Goal: Task Accomplishment & Management: Use online tool/utility

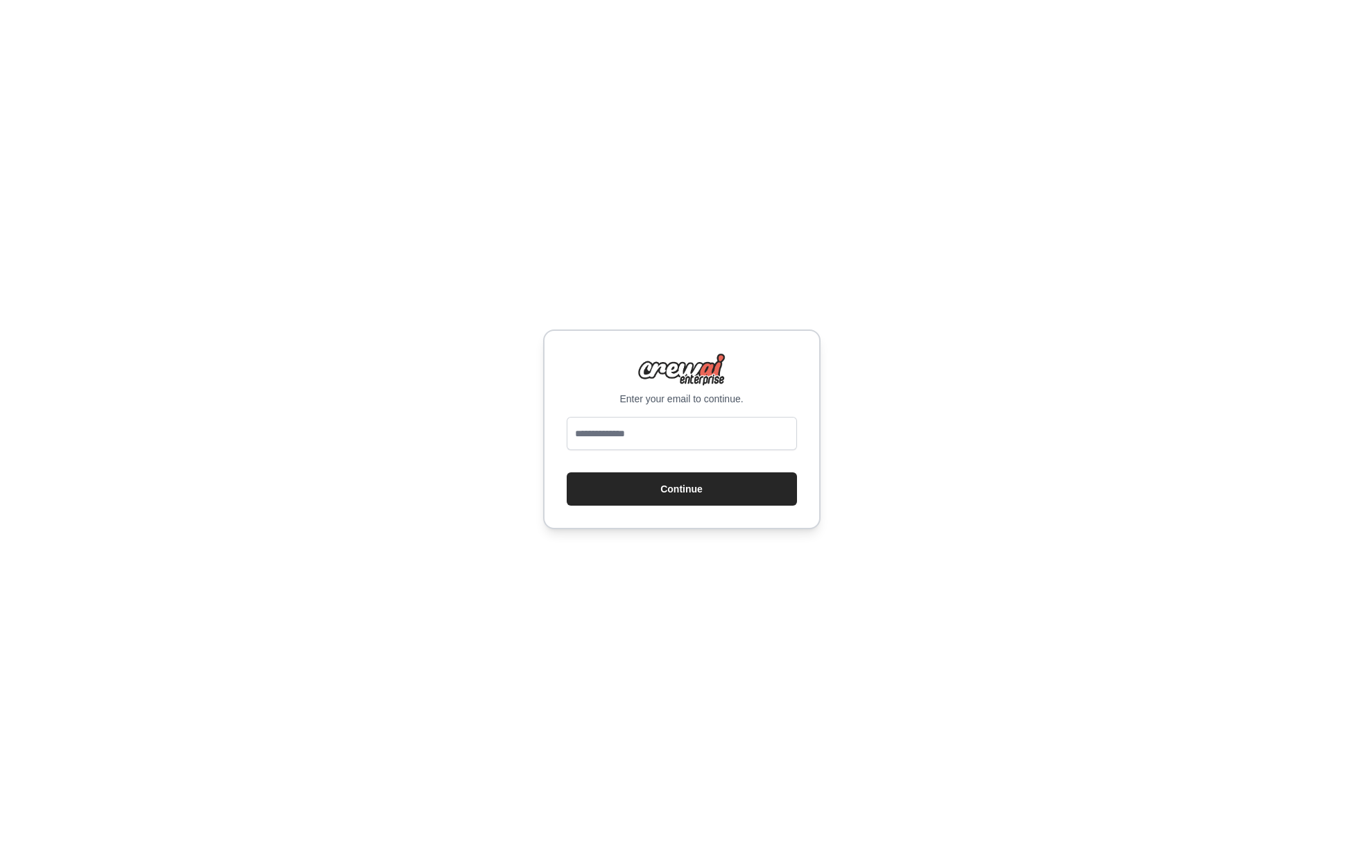
click at [664, 457] on form "Continue" at bounding box center [682, 461] width 230 height 89
click at [591, 287] on div "Enter your email to continue. Continue" at bounding box center [681, 429] width 1363 height 858
click at [645, 437] on input "email" at bounding box center [682, 433] width 230 height 33
type input "**********"
click at [681, 488] on button "Continue" at bounding box center [682, 488] width 230 height 33
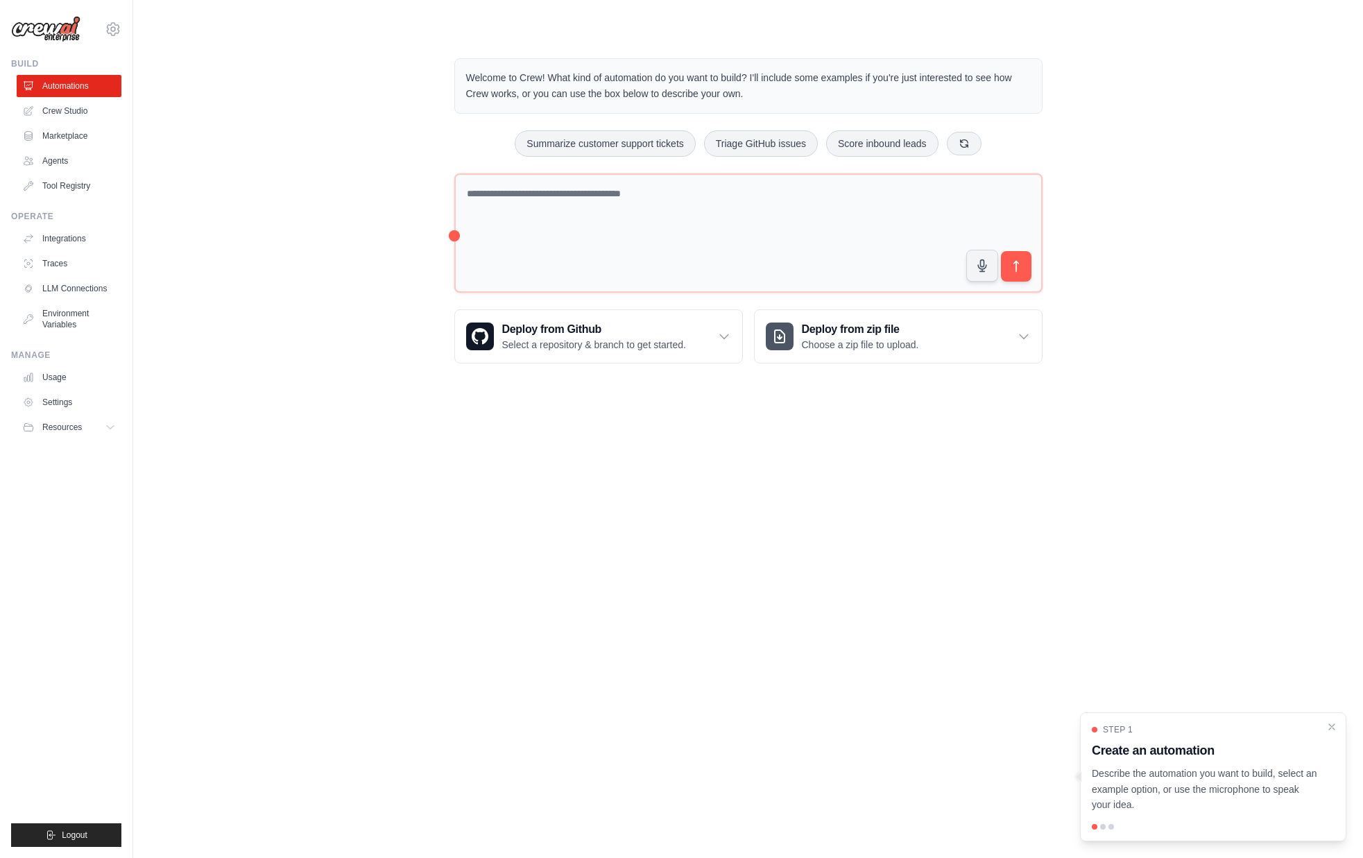
click at [1123, 178] on div "Welcome to Crew! What kind of automation do you want to build? I'll include som…" at bounding box center [747, 210] width 1185 height 349
click at [80, 117] on link "Crew Studio" at bounding box center [70, 111] width 105 height 22
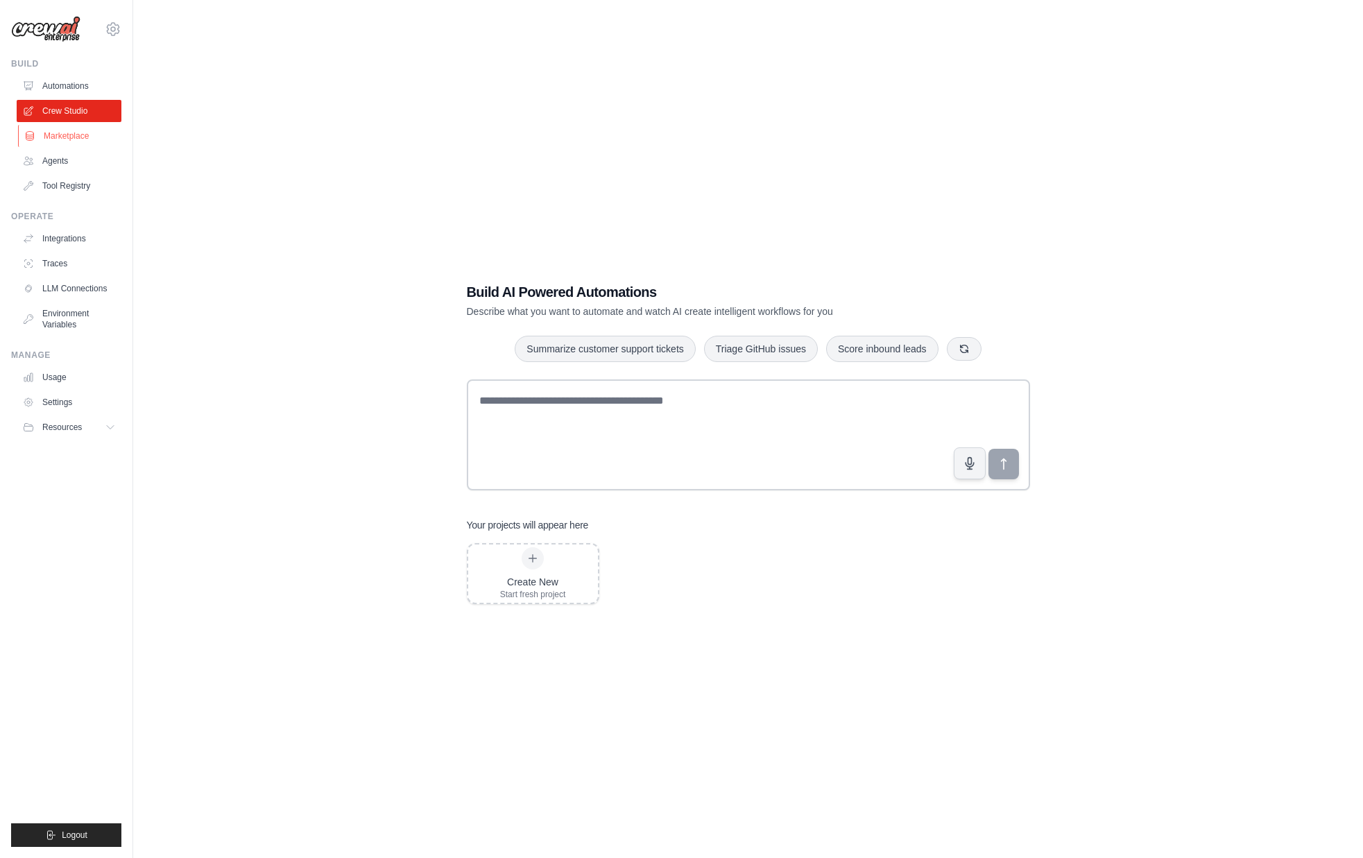
click at [67, 132] on link "Marketplace" at bounding box center [70, 136] width 105 height 22
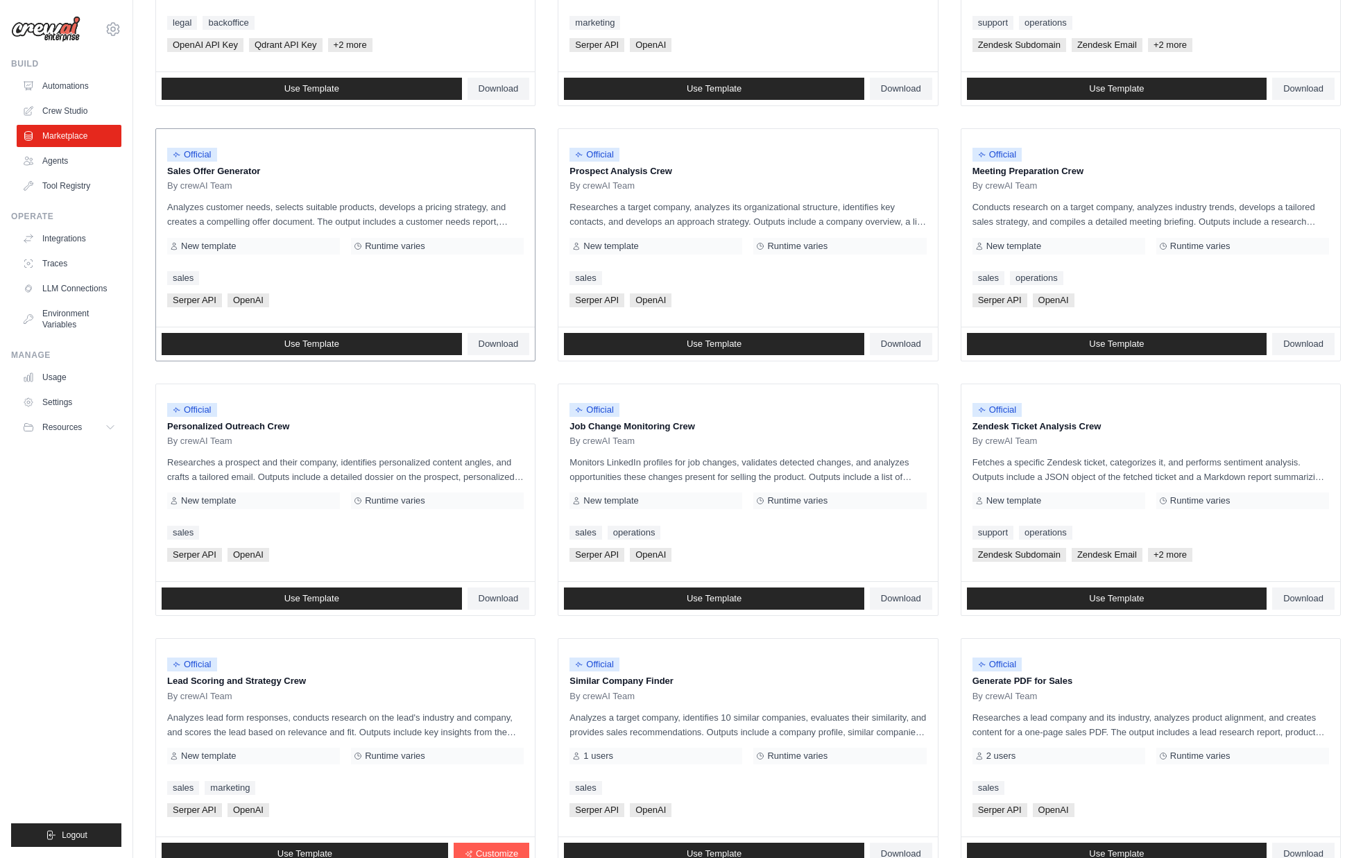
scroll to position [184, 0]
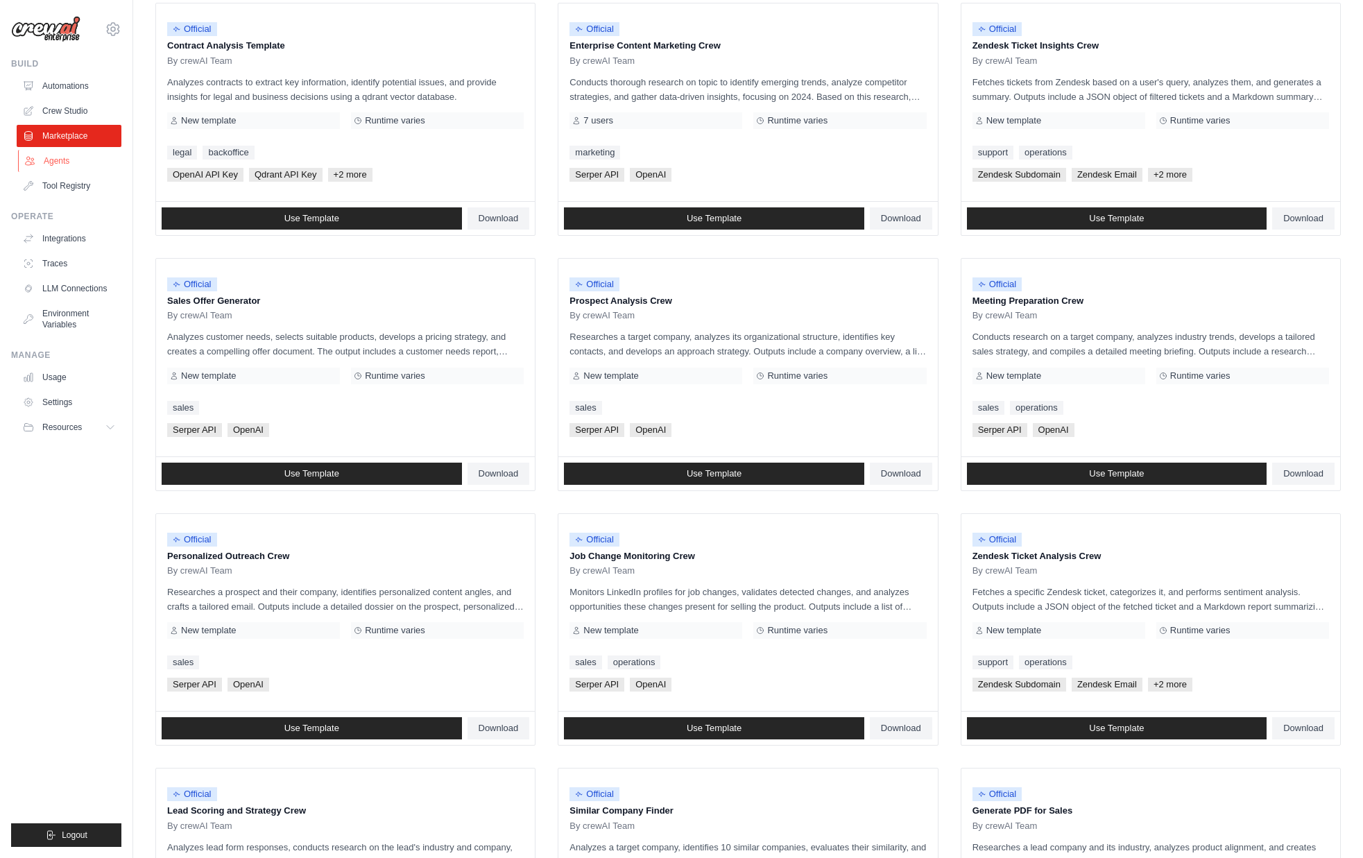
click at [74, 165] on link "Agents" at bounding box center [70, 161] width 105 height 22
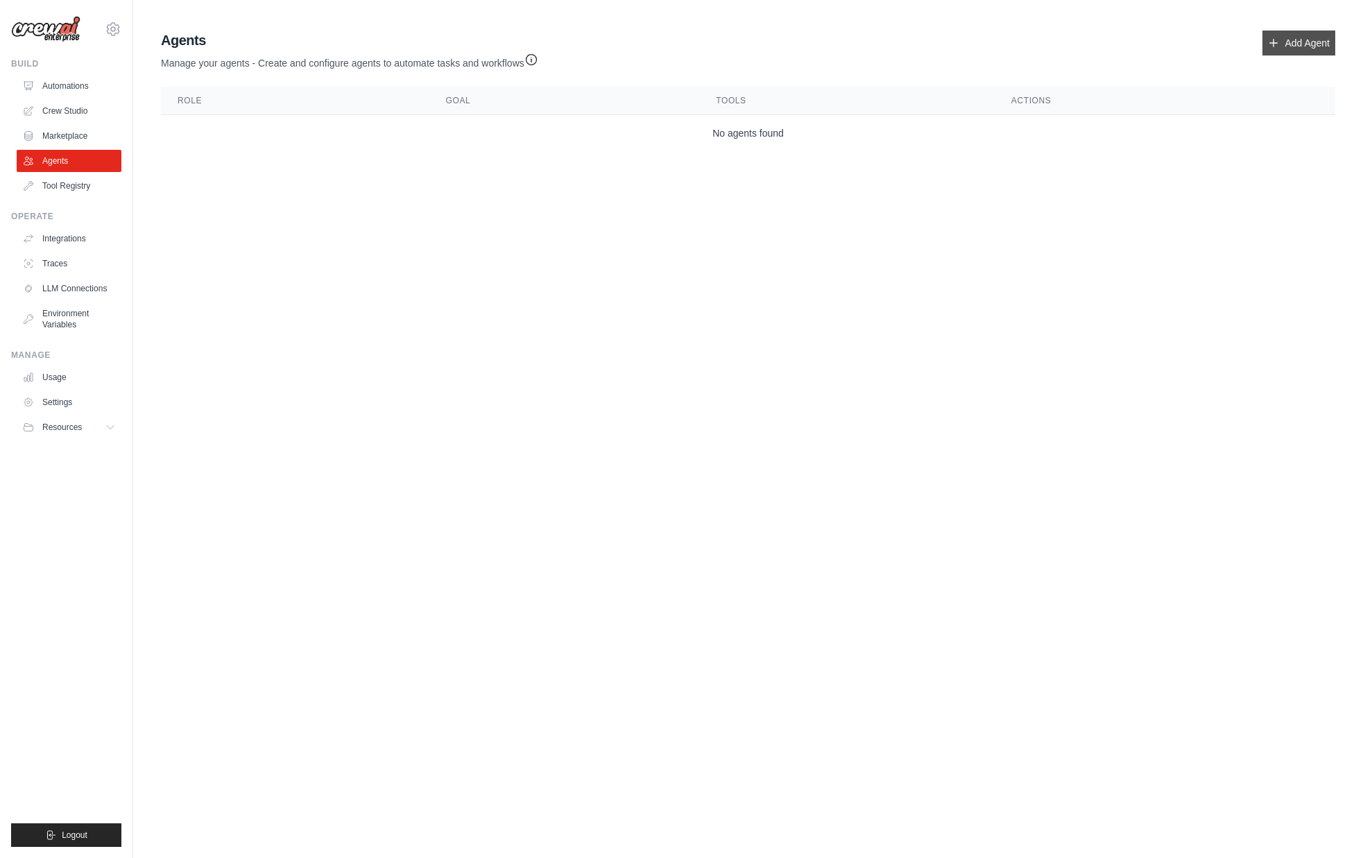
click at [1312, 43] on link "Add Agent" at bounding box center [1298, 43] width 73 height 25
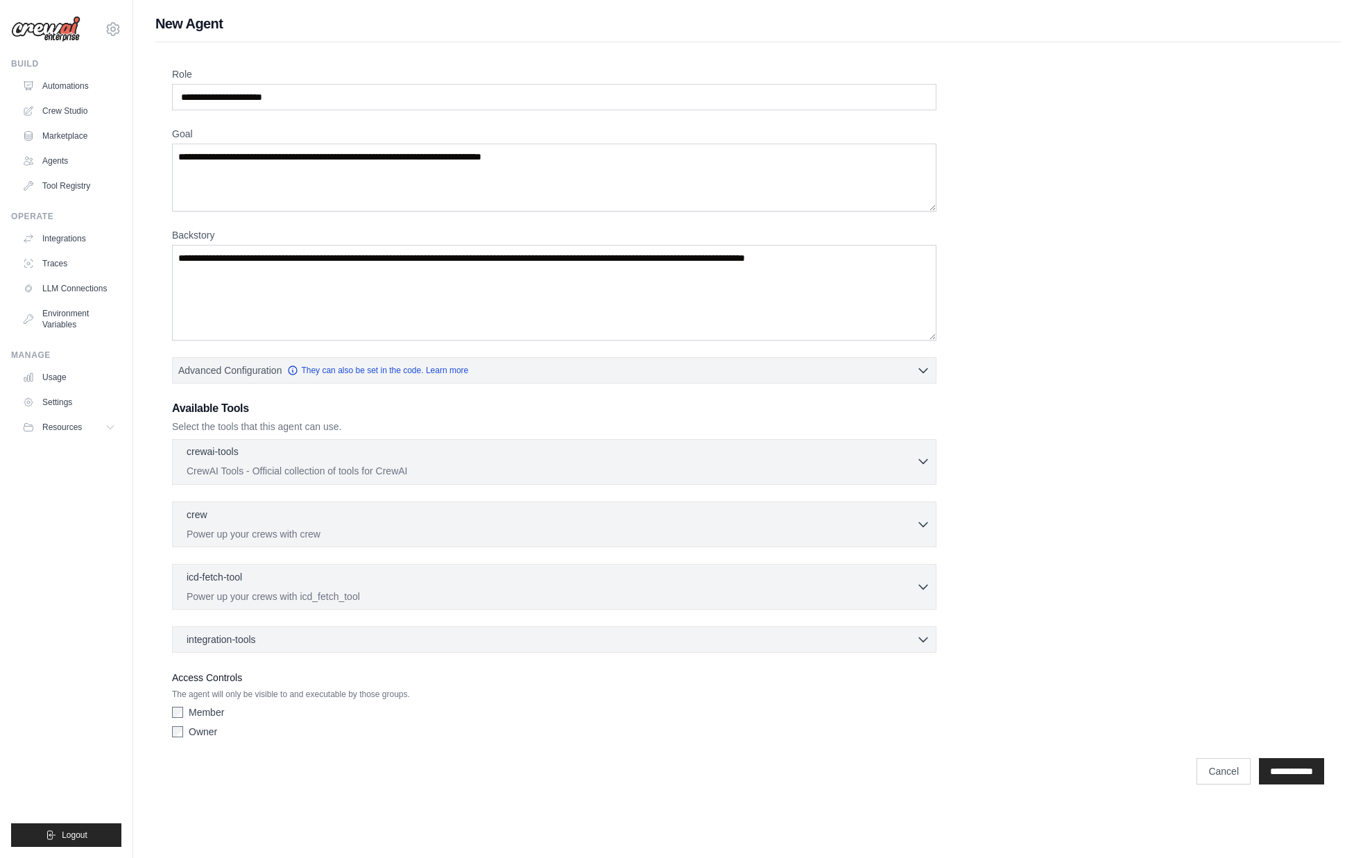
click at [501, 459] on div "crewai-tools 0 selected" at bounding box center [551, 452] width 729 height 17
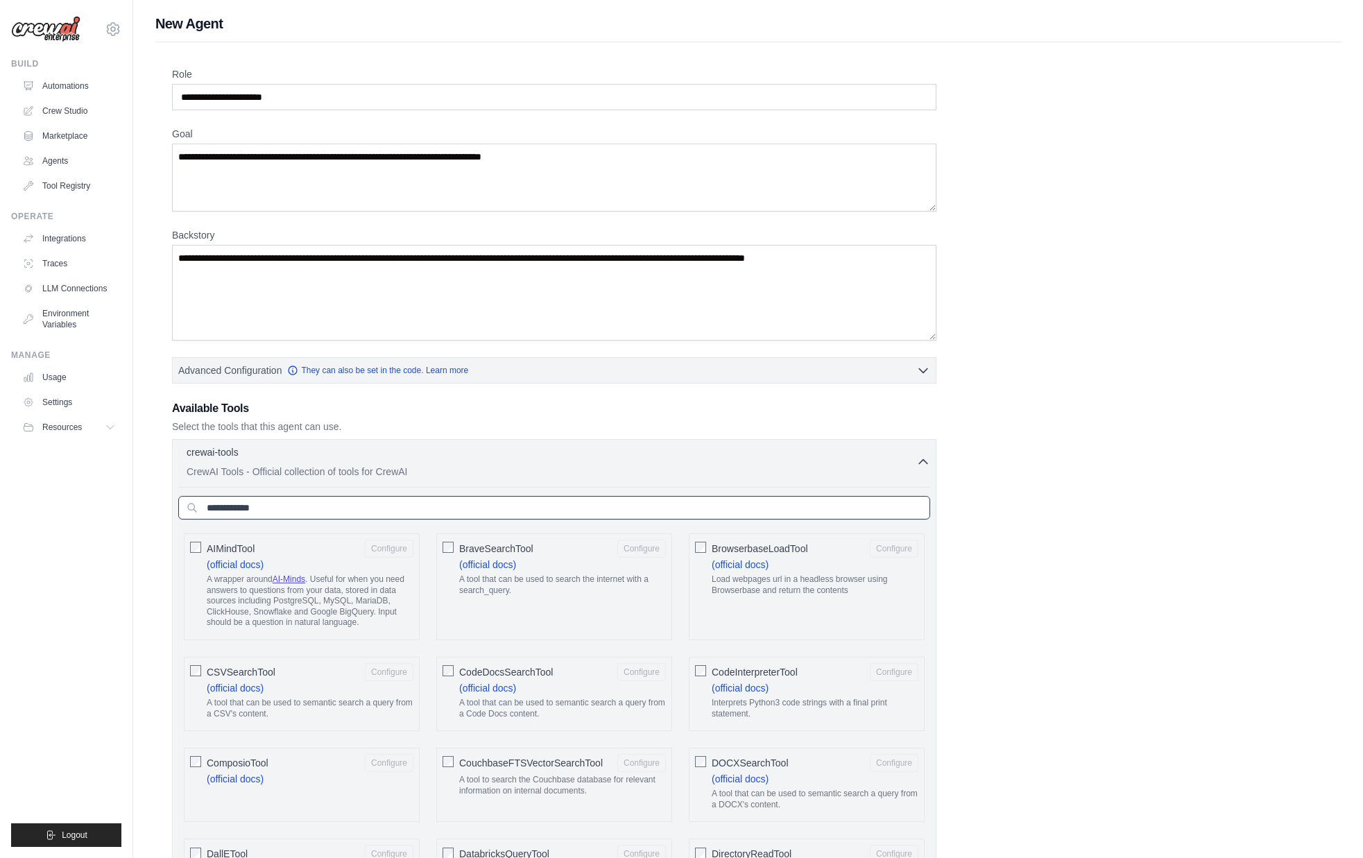
click at [385, 499] on input "text" at bounding box center [554, 508] width 752 height 24
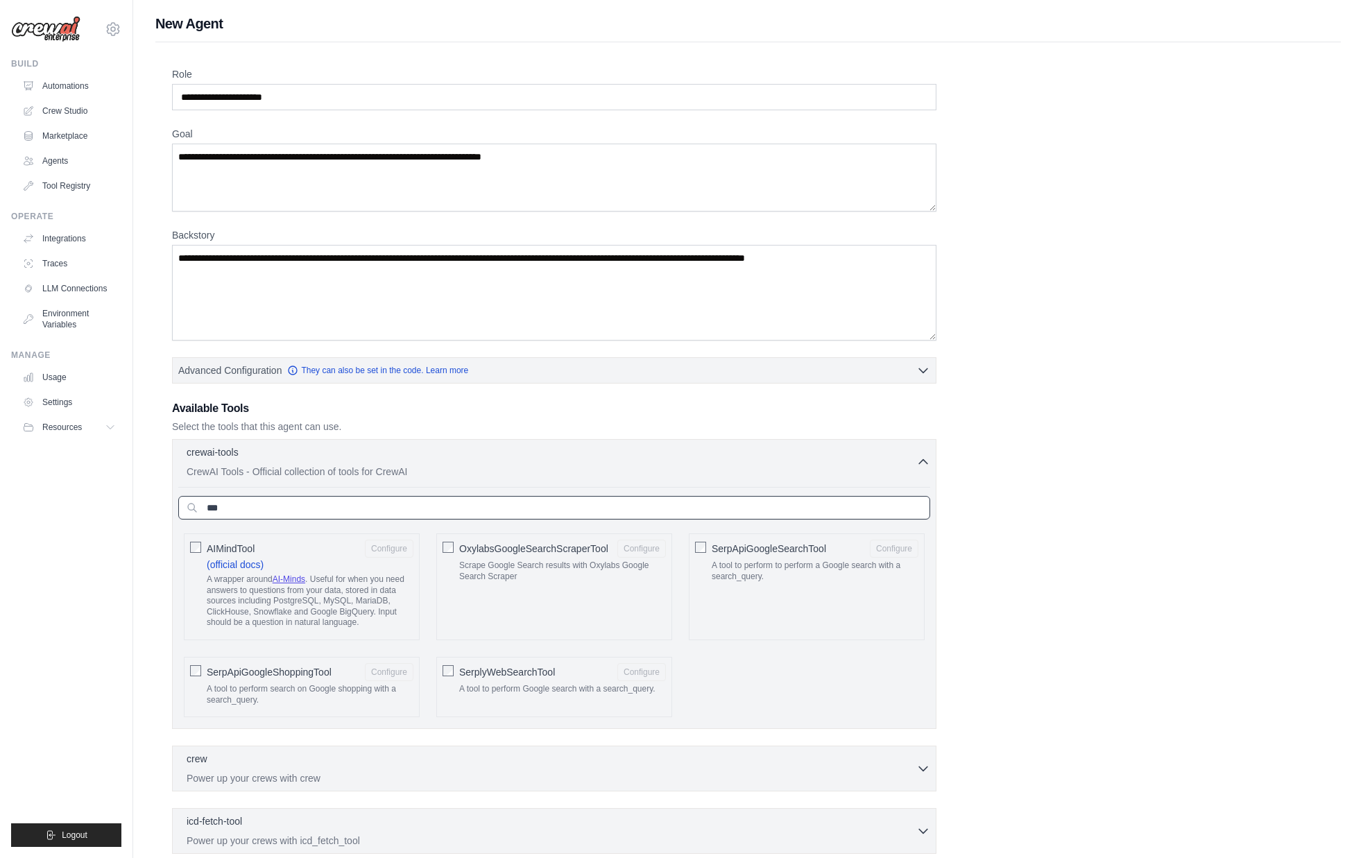
type input "****"
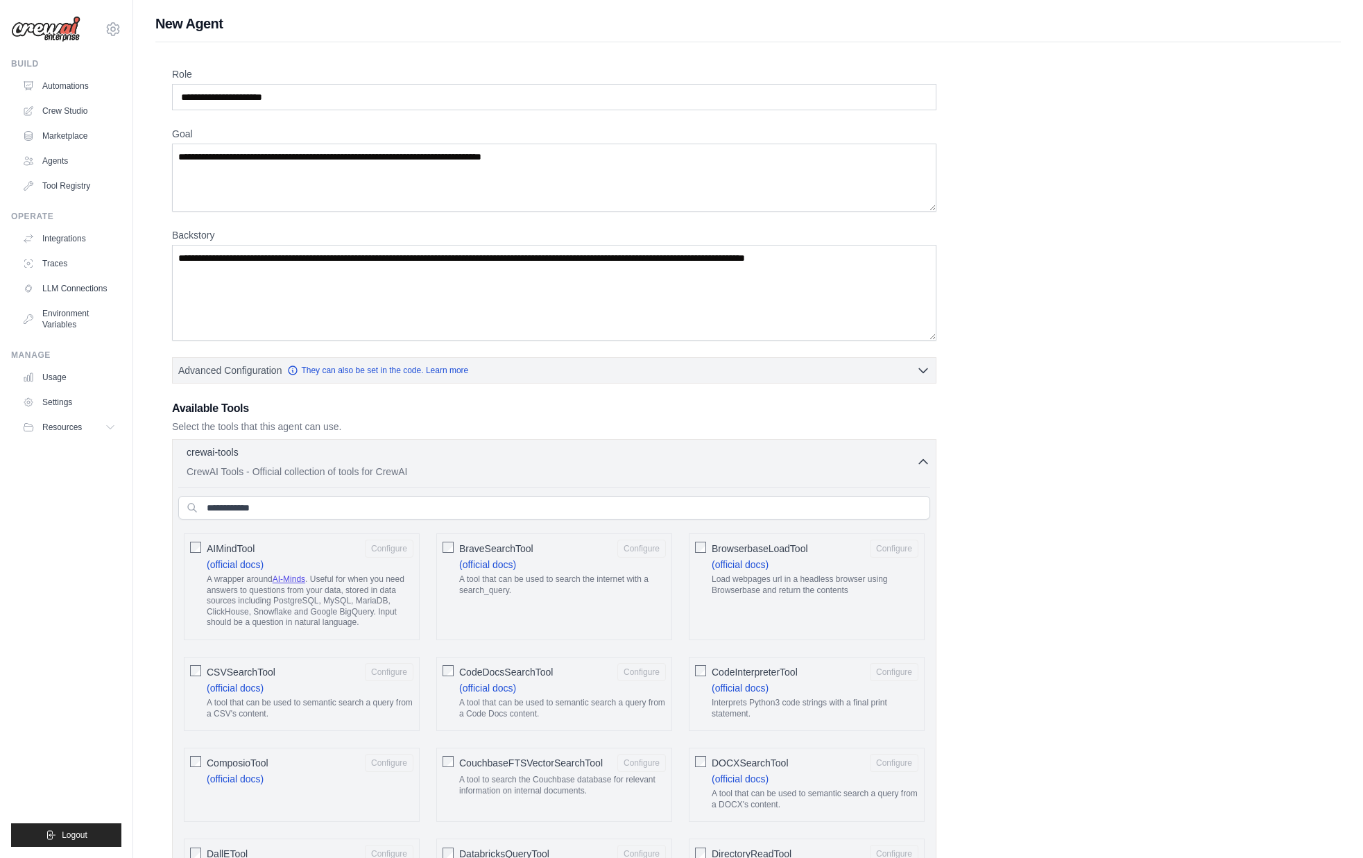
click at [71, 397] on link "Settings" at bounding box center [70, 402] width 105 height 22
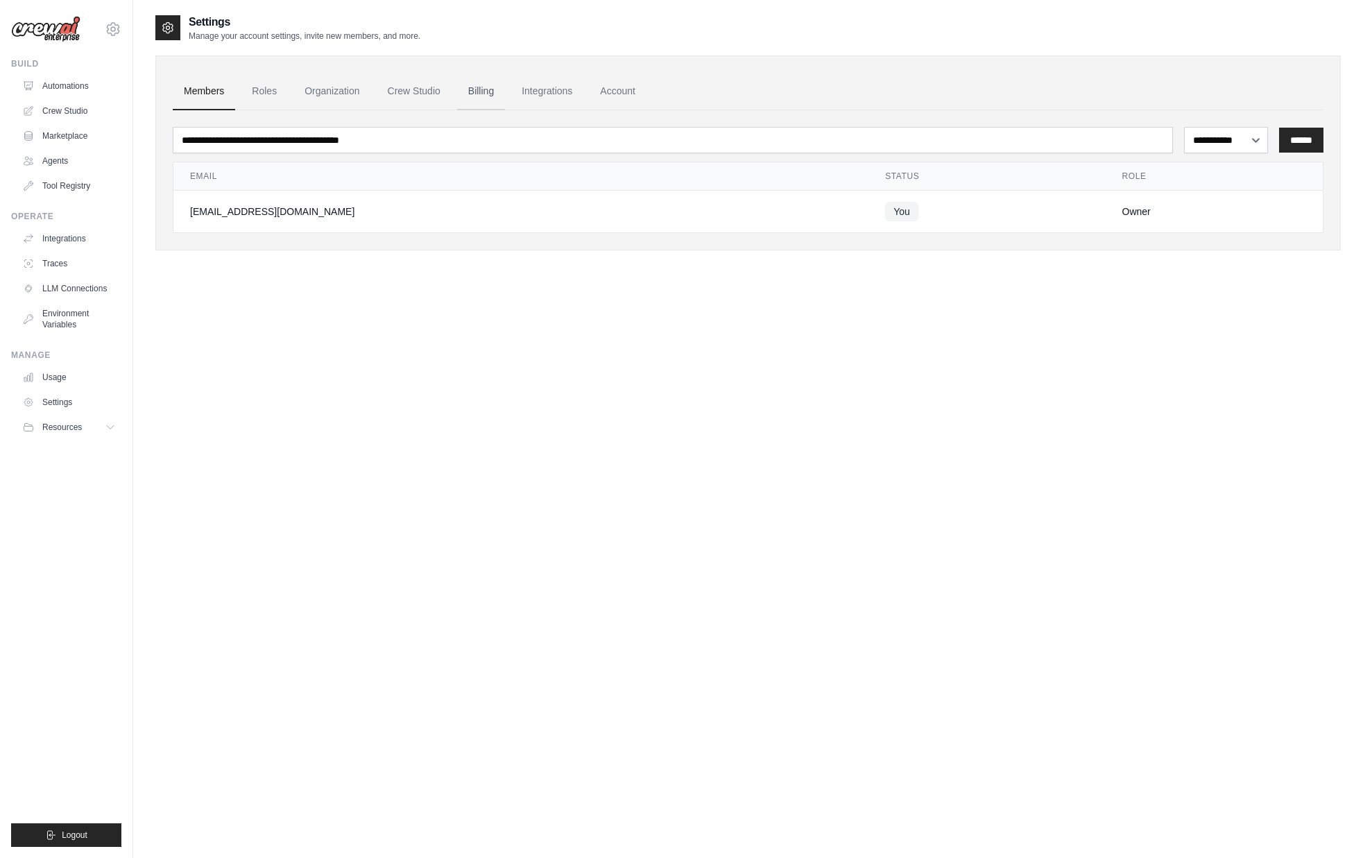
click at [478, 95] on link "Billing" at bounding box center [481, 91] width 48 height 37
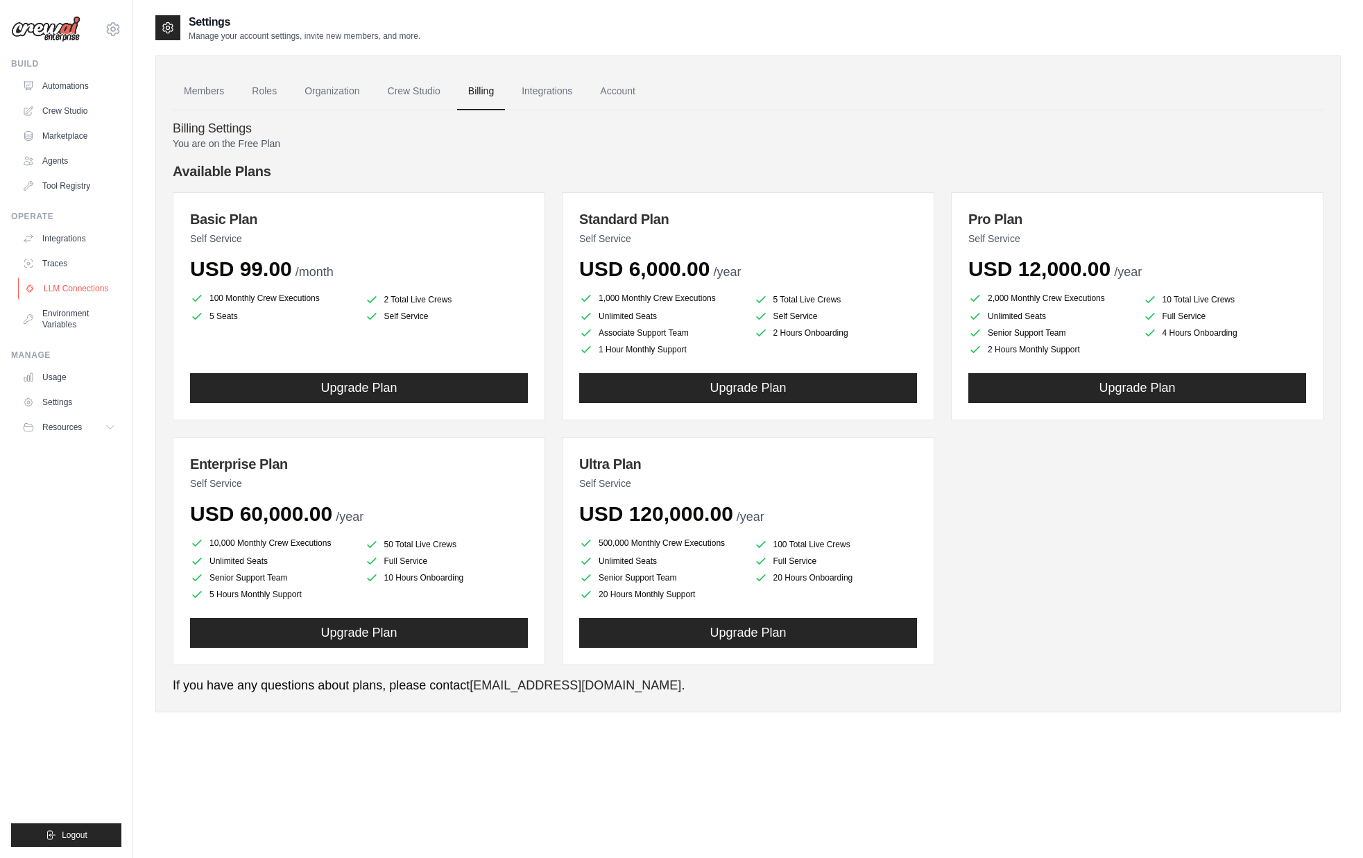
click at [86, 291] on link "LLM Connections" at bounding box center [70, 288] width 105 height 22
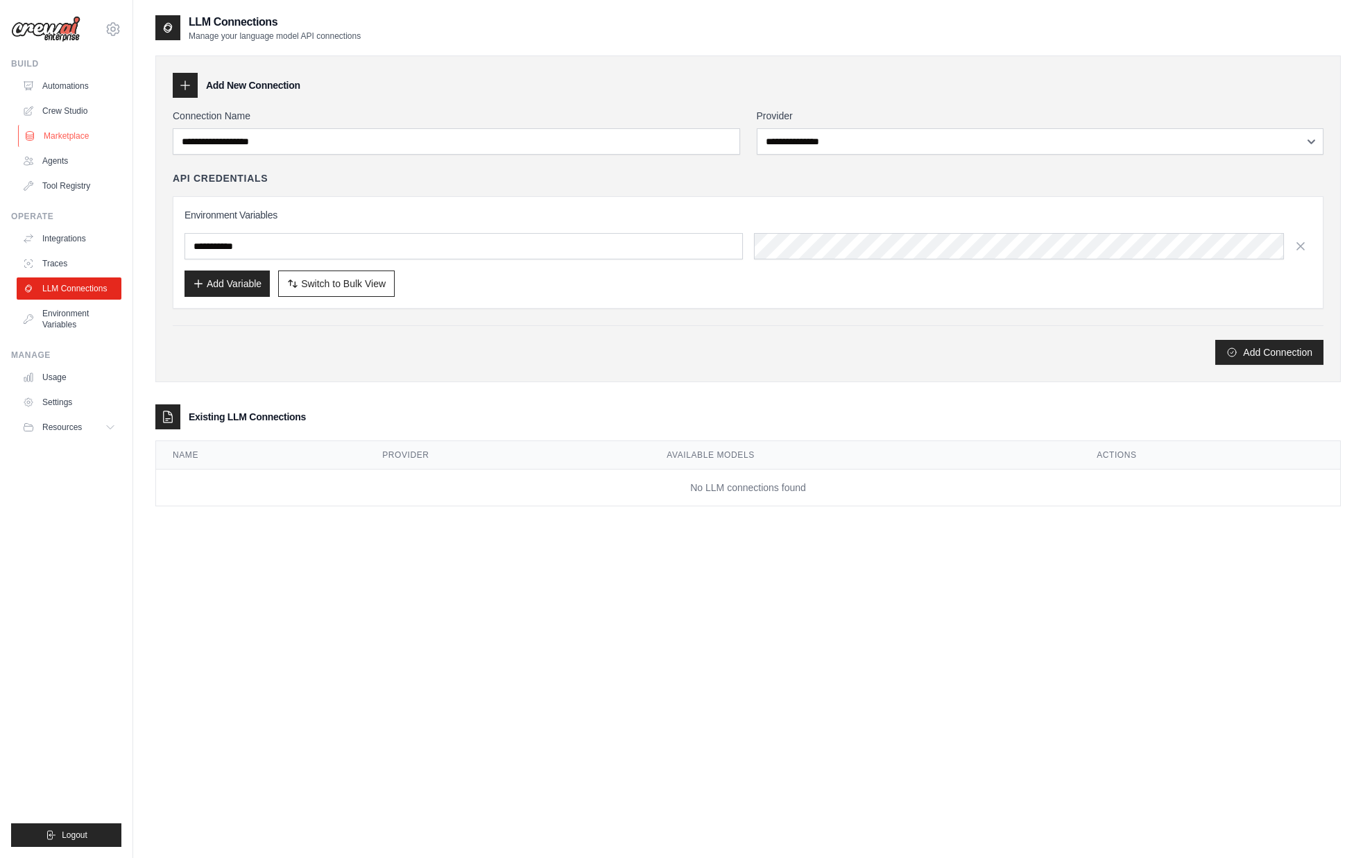
click at [80, 140] on link "Marketplace" at bounding box center [70, 136] width 105 height 22
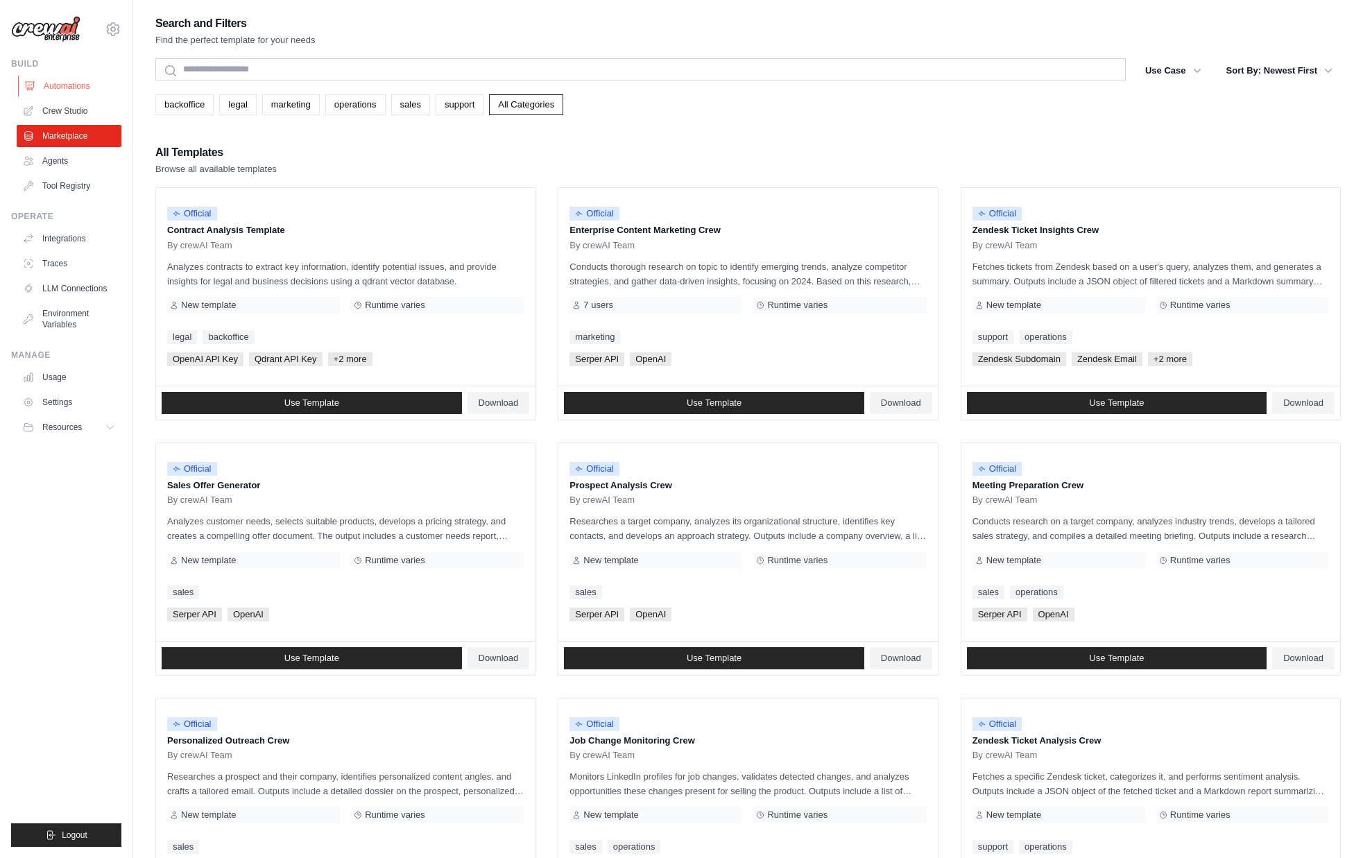
click at [80, 84] on link "Automations" at bounding box center [70, 86] width 105 height 22
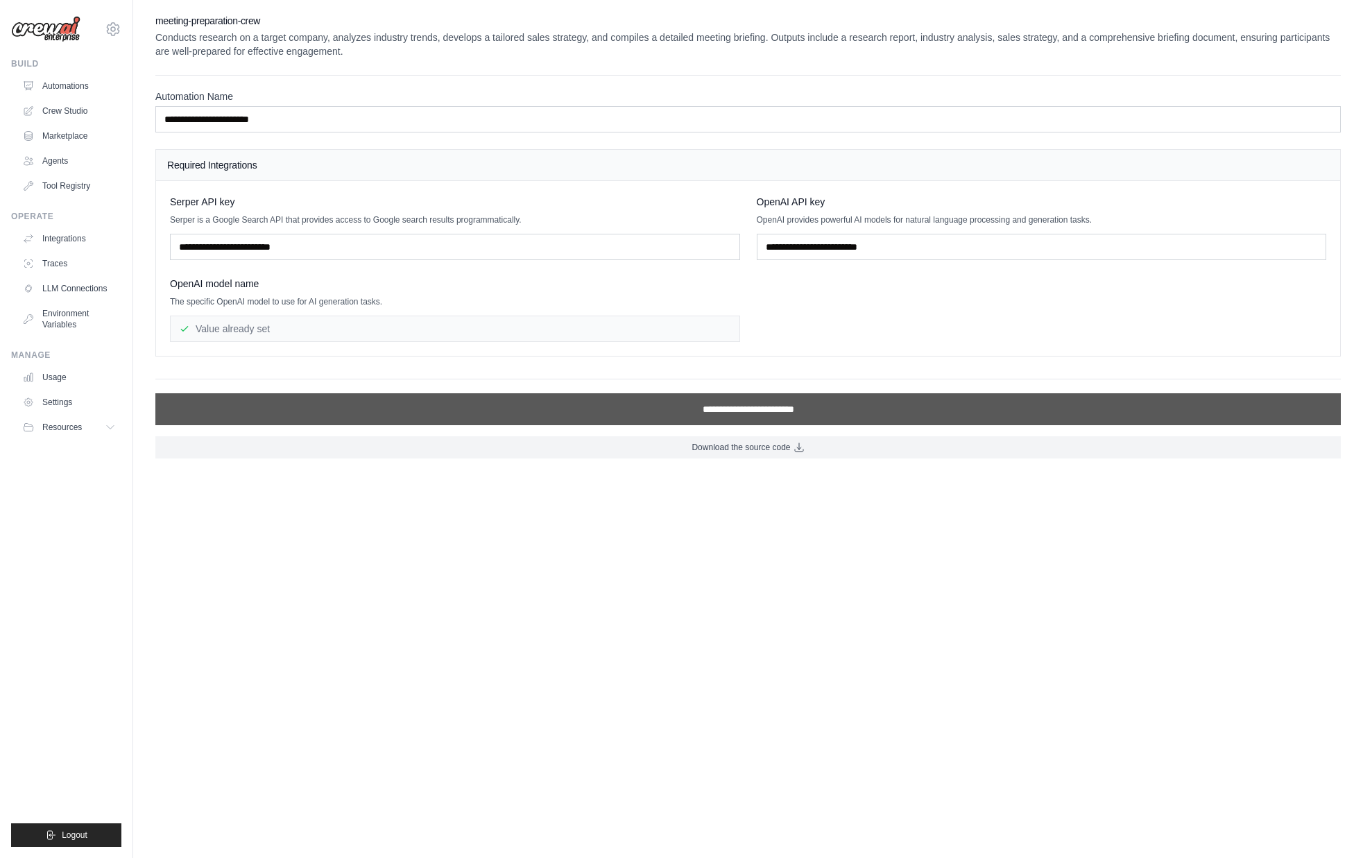
click at [714, 412] on input "**********" at bounding box center [747, 409] width 1185 height 32
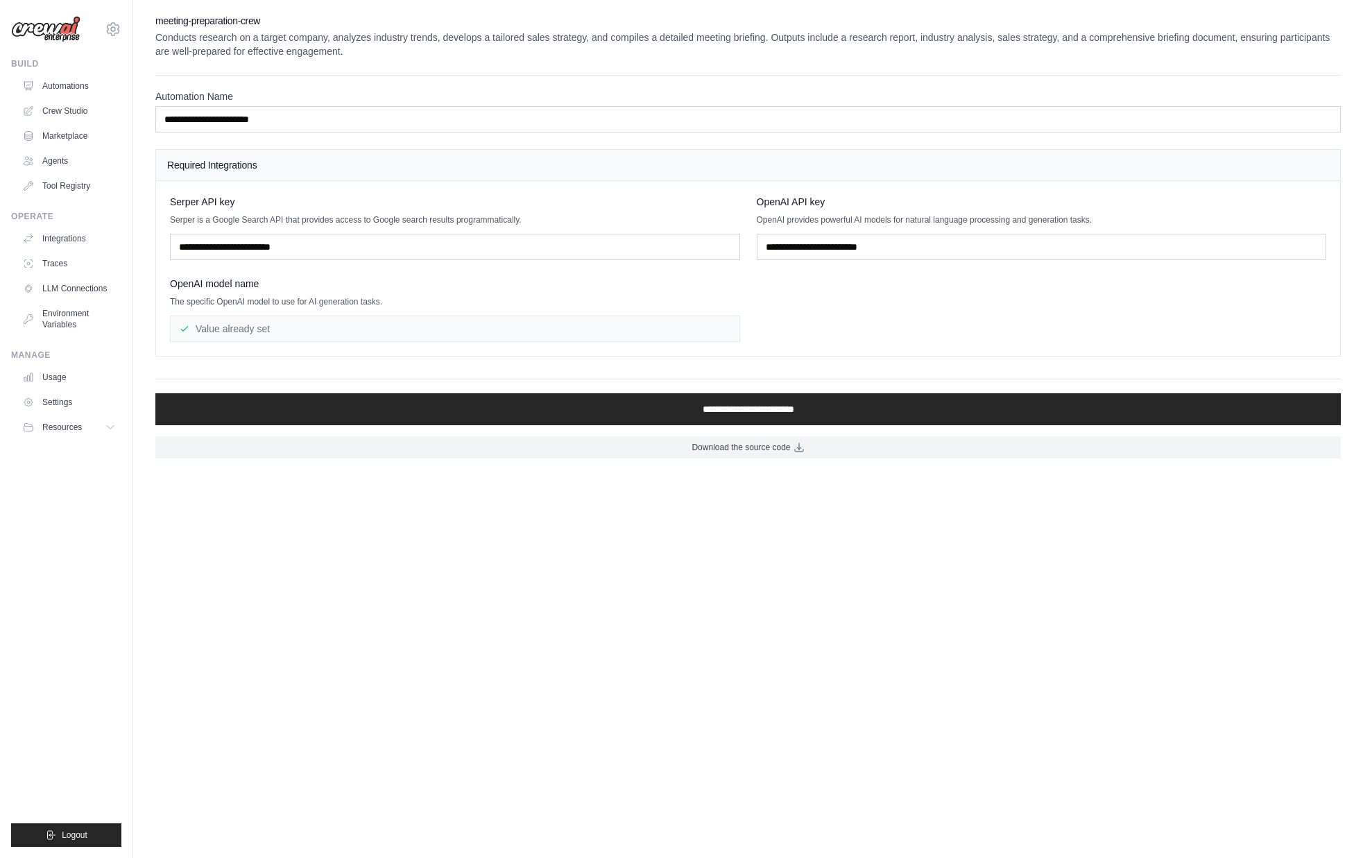
click at [667, 579] on body "[EMAIL_ADDRESS][DOMAIN_NAME] Settings Build Automations Crew Studio" at bounding box center [681, 429] width 1363 height 858
click at [774, 447] on span "Download the source code" at bounding box center [740, 447] width 98 height 11
